Goal: Task Accomplishment & Management: Complete application form

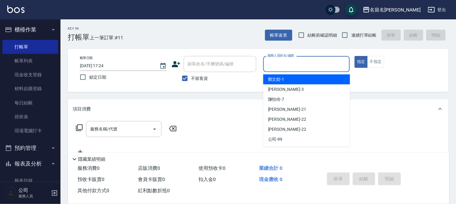
click at [281, 63] on input "服務人員姓名/編號" at bounding box center [306, 64] width 81 height 11
click at [277, 79] on span "[PERSON_NAME]-1" at bounding box center [276, 79] width 16 height 6
type input "[PERSON_NAME]-1"
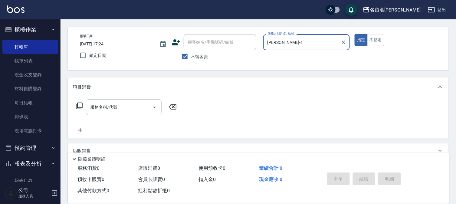
scroll to position [34, 0]
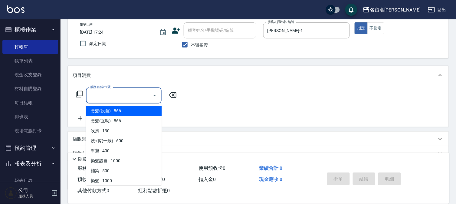
click at [89, 95] on input "服務名稱/代號" at bounding box center [119, 95] width 61 height 11
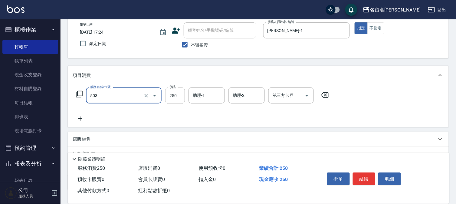
type input "指定洗髮(503)"
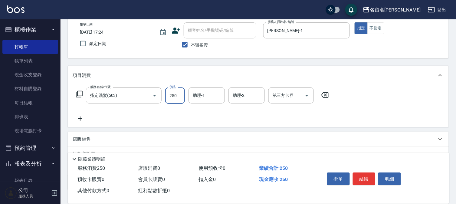
click at [171, 95] on input "250" at bounding box center [175, 95] width 20 height 16
type input "350"
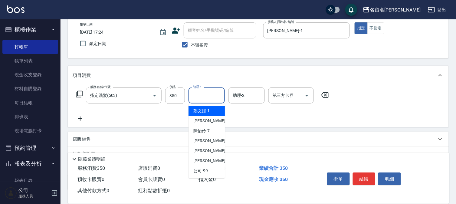
click at [200, 98] on input "助理-1" at bounding box center [206, 95] width 31 height 11
click at [198, 111] on span "[PERSON_NAME]-1" at bounding box center [201, 111] width 16 height 6
type input "[PERSON_NAME]-1"
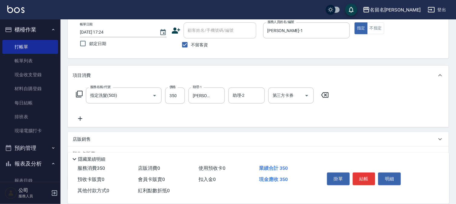
click at [80, 119] on icon at bounding box center [80, 118] width 4 height 4
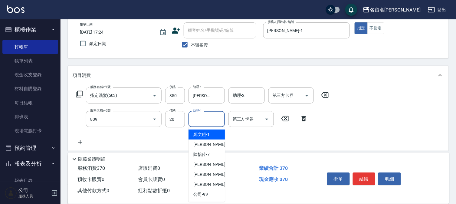
type input "[PERSON_NAME](809)"
click at [198, 123] on input "助理-1" at bounding box center [206, 119] width 31 height 11
click at [204, 133] on span "[PERSON_NAME]-1" at bounding box center [201, 134] width 16 height 6
type input "[PERSON_NAME]-1"
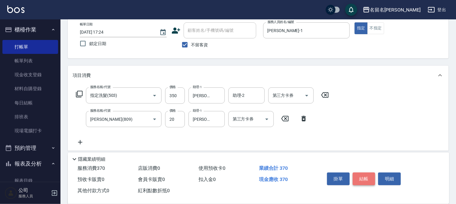
click at [357, 178] on button "結帳" at bounding box center [364, 178] width 23 height 13
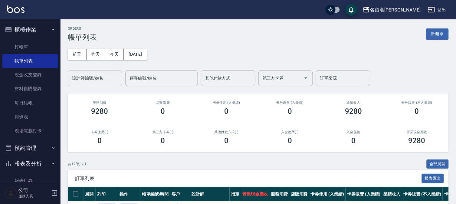
click at [99, 83] on div "設計師編號/姓名" at bounding box center [95, 78] width 54 height 16
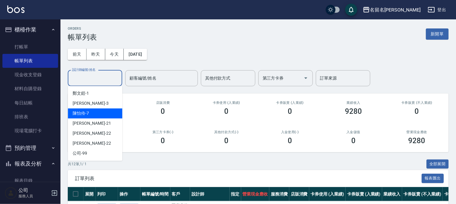
click at [103, 110] on div "[PERSON_NAME]-7" at bounding box center [95, 113] width 54 height 10
type input "陳怡伶-7"
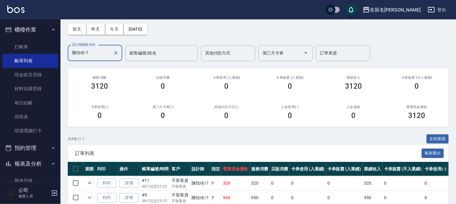
scroll to position [67, 0]
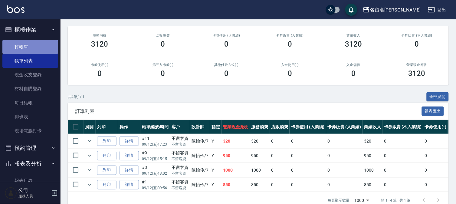
click at [39, 43] on link "打帳單" at bounding box center [30, 47] width 56 height 14
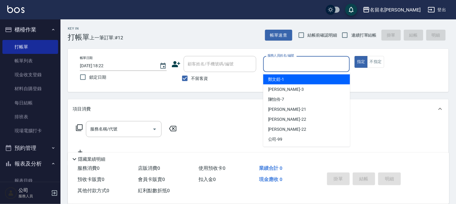
click at [322, 61] on input "服務人員姓名/編號" at bounding box center [306, 64] width 81 height 11
type input "陳怡伶-7"
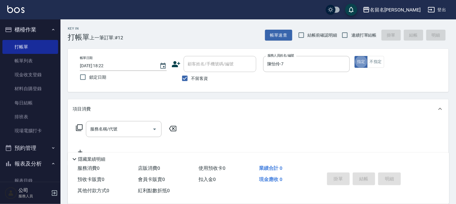
type button "true"
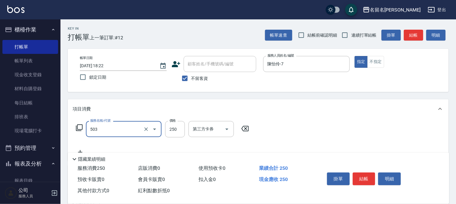
type input "指定洗髮(503)"
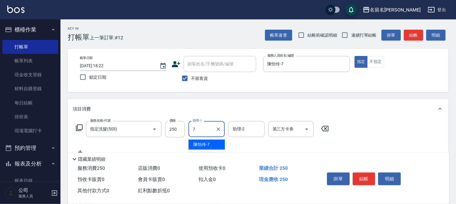
type input "陳怡伶-7"
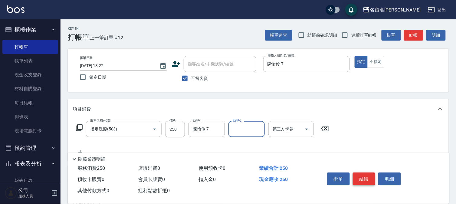
click at [371, 172] on button "結帳" at bounding box center [364, 178] width 23 height 13
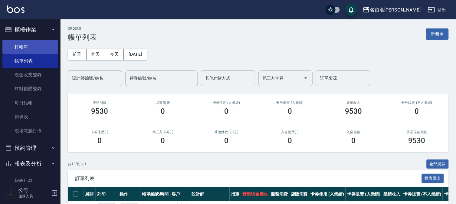
click at [38, 48] on link "打帳單" at bounding box center [30, 47] width 56 height 14
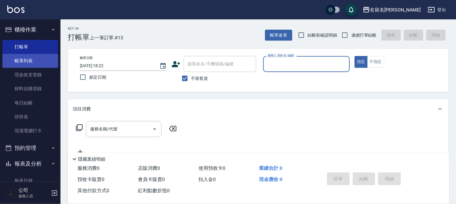
click at [36, 62] on link "帳單列表" at bounding box center [30, 61] width 56 height 14
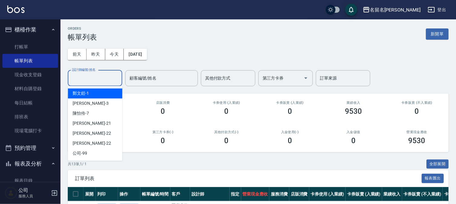
click at [96, 76] on input "設計師編號/姓名" at bounding box center [94, 78] width 49 height 11
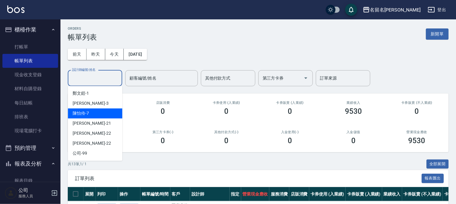
click at [95, 110] on div "[PERSON_NAME]-7" at bounding box center [95, 113] width 54 height 10
type input "陳怡伶-7"
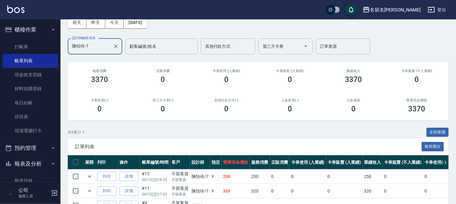
scroll to position [34, 0]
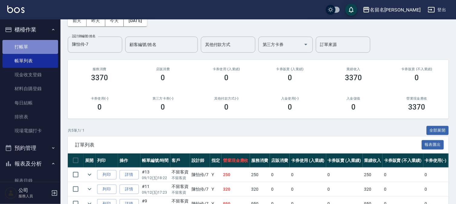
click at [37, 44] on link "打帳單" at bounding box center [30, 47] width 56 height 14
